Goal: Task Accomplishment & Management: Manage account settings

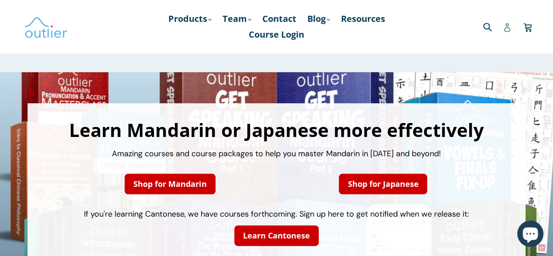
click at [507, 29] on icon at bounding box center [507, 27] width 9 height 9
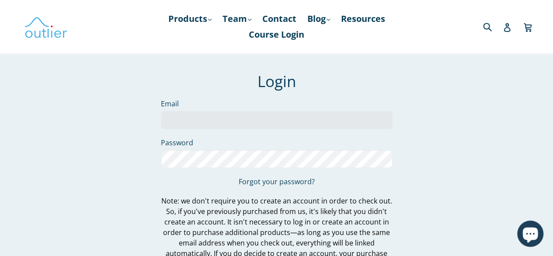
scroll to position [122, 0]
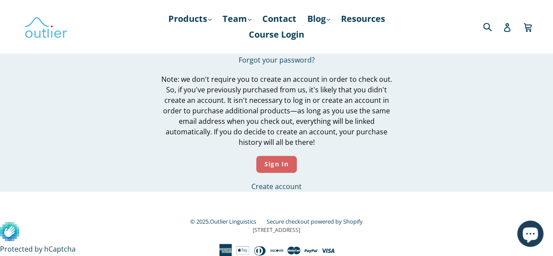
type input "alejandro.gomez.bermejo@gmail.com"
click at [270, 159] on input "Sign In" at bounding box center [276, 164] width 41 height 17
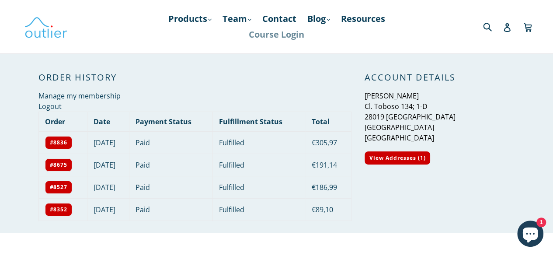
click at [275, 35] on link "Course Login" at bounding box center [276, 35] width 64 height 16
